Goal: Task Accomplishment & Management: Manage account settings

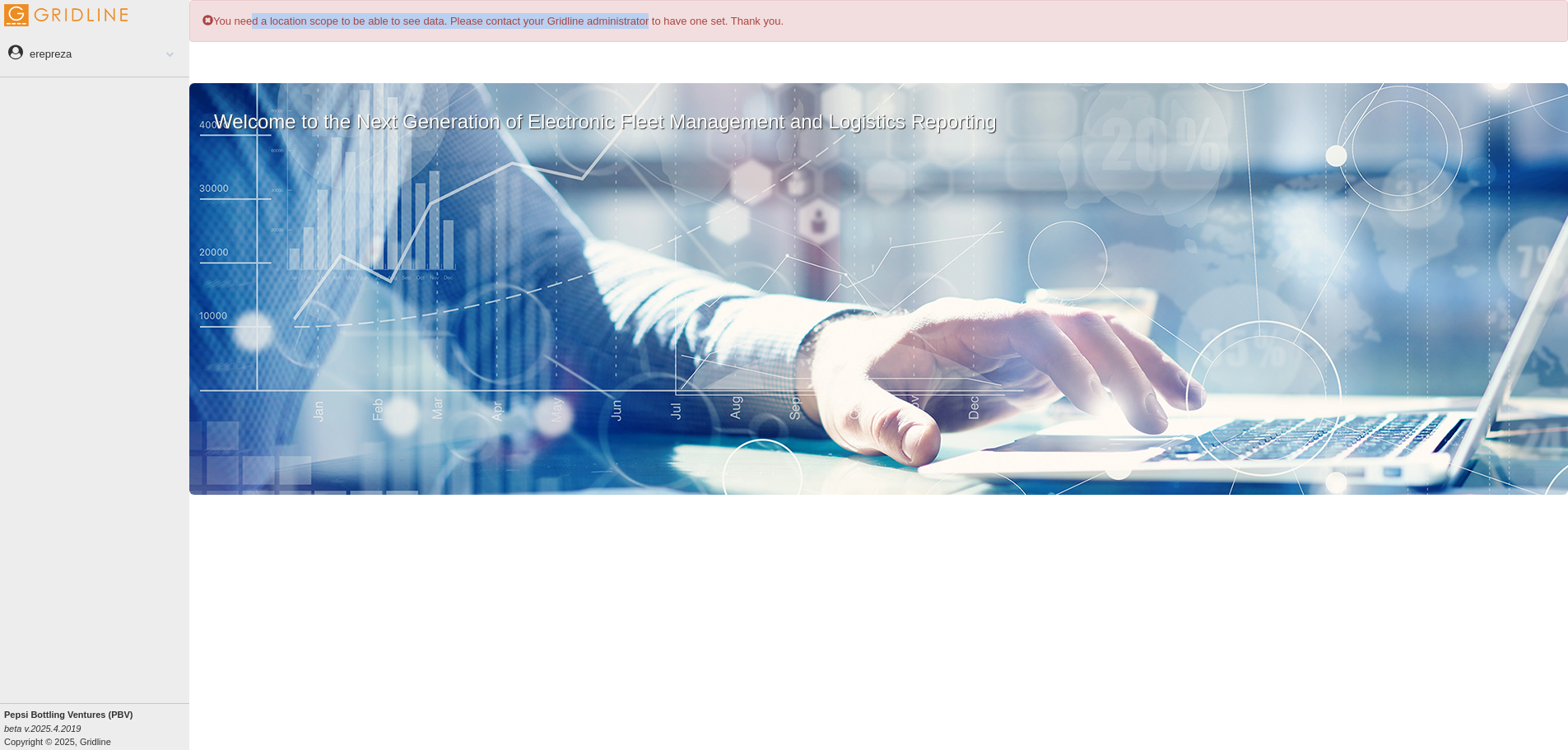
drag, startPoint x: 216, startPoint y: 22, endPoint x: 621, endPoint y: 17, distance: 405.0
click at [621, 17] on div "You need a location scope to be able to see data. Please contact your Gridline …" at bounding box center [878, 21] width 1379 height 42
drag, startPoint x: 215, startPoint y: 18, endPoint x: 797, endPoint y: 9, distance: 582.1
click at [797, 9] on div "You need a location scope to be able to see data. Please contact your Gridline …" at bounding box center [878, 21] width 1379 height 42
copy div "You need a location scope to be able to see data. Please contact your Gridline …"
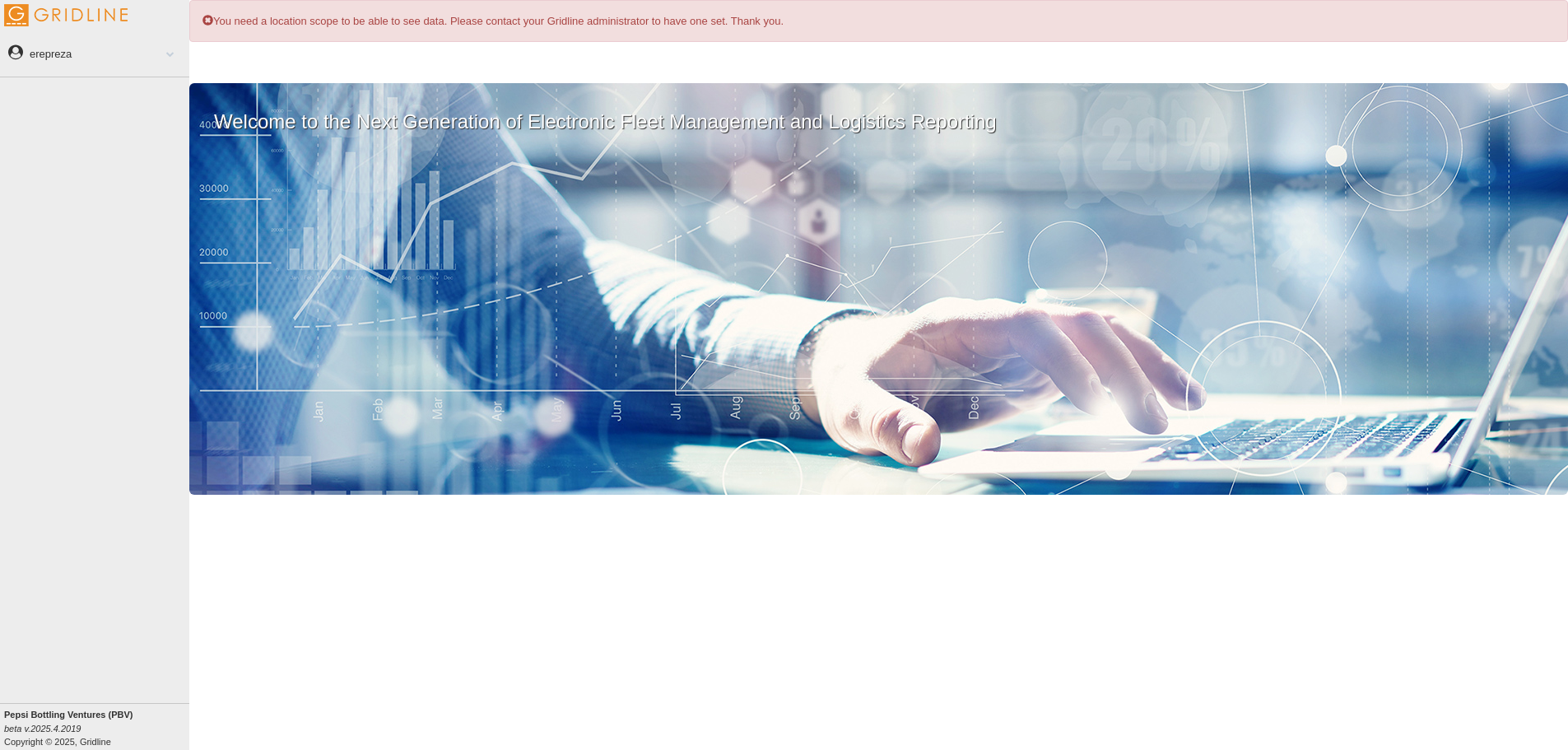
click at [157, 62] on link "erepreza" at bounding box center [95, 53] width 189 height 37
click at [66, 146] on link "Log Out" at bounding box center [109, 149] width 160 height 29
